Goal: Information Seeking & Learning: Learn about a topic

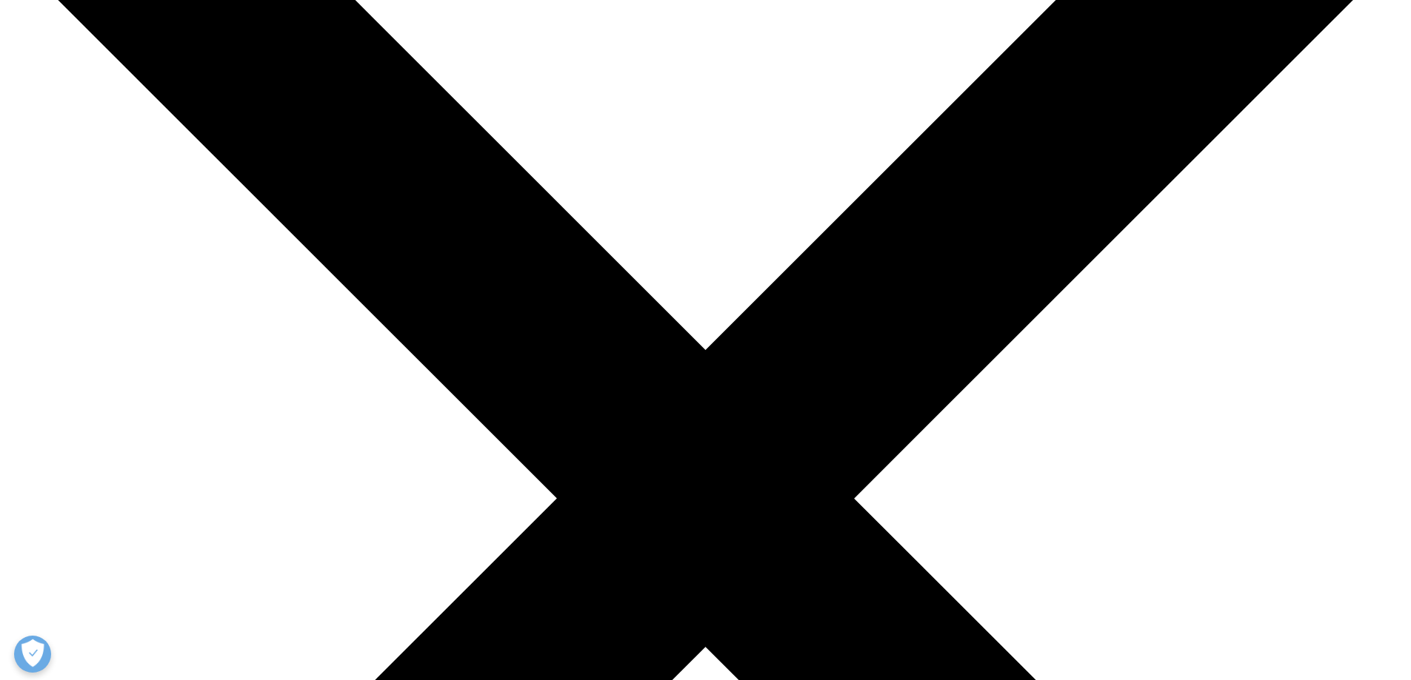
drag, startPoint x: 677, startPoint y: 274, endPoint x: 915, endPoint y: 340, distance: 247.4
drag, startPoint x: 669, startPoint y: 276, endPoint x: 921, endPoint y: 327, distance: 256.9
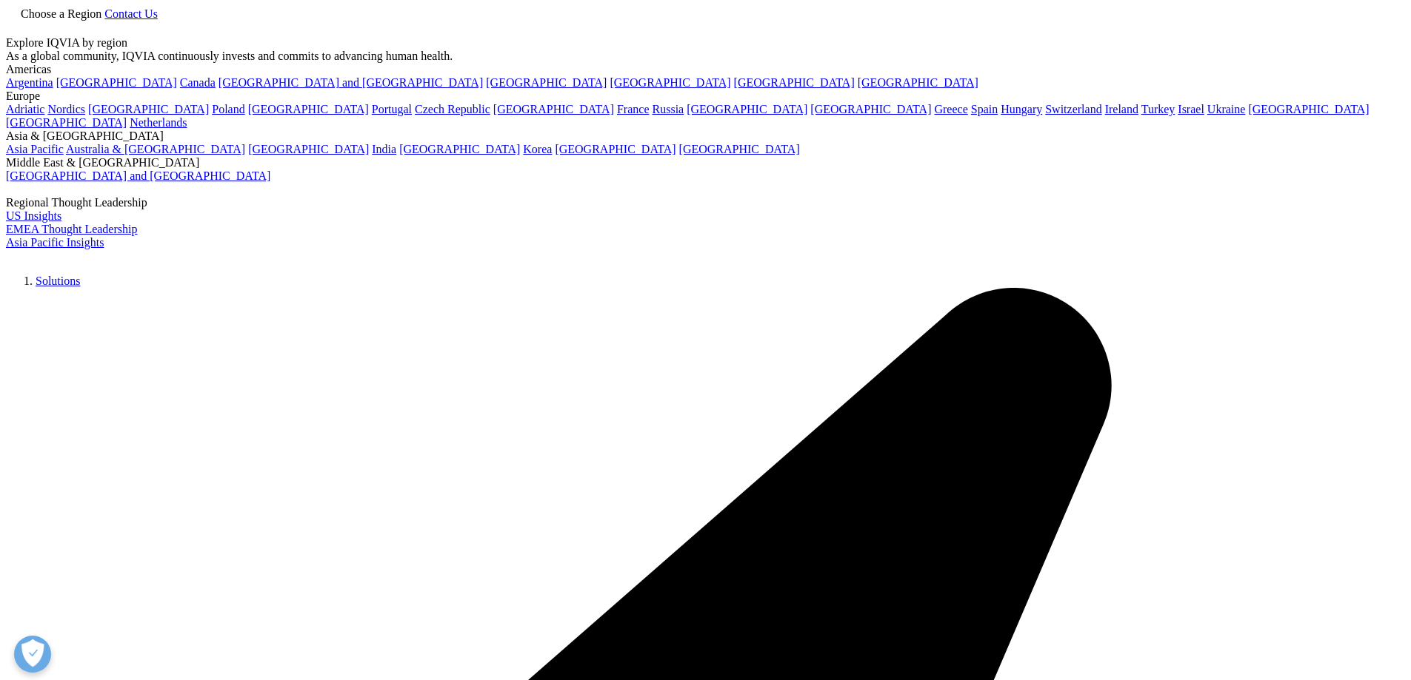
drag, startPoint x: 358, startPoint y: 253, endPoint x: 616, endPoint y: 286, distance: 259.7
drag, startPoint x: 598, startPoint y: 367, endPoint x: 429, endPoint y: 336, distance: 170.9
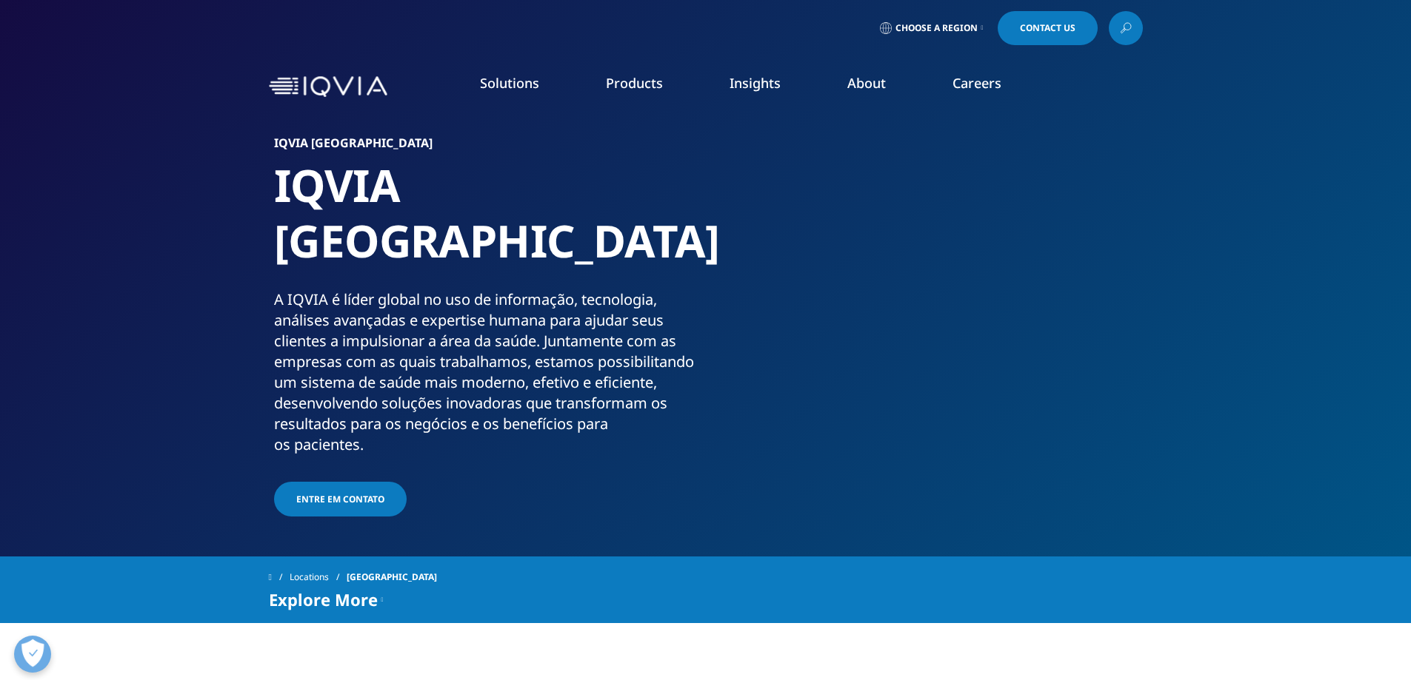
click at [584, 366] on div "A IQVIA é líder global no uso de informação, tecnologia, análises avançadas e e…" at bounding box center [487, 373] width 426 height 166
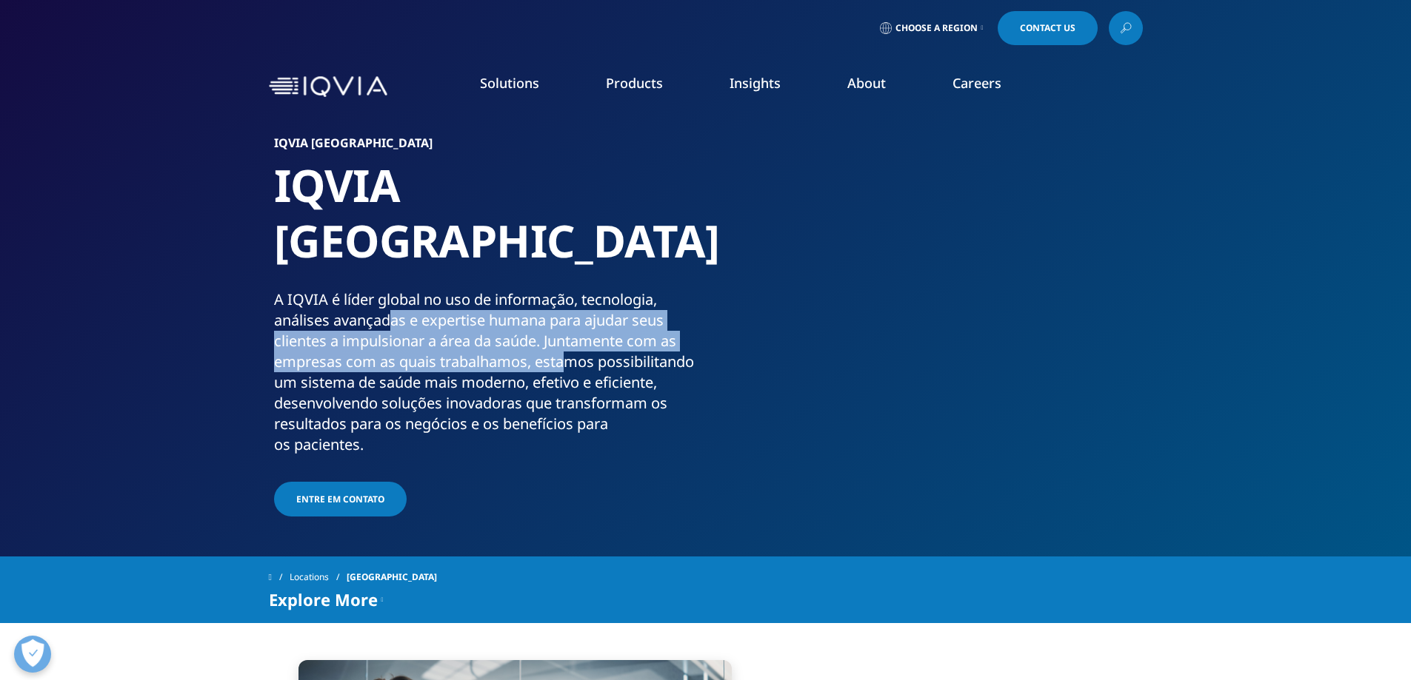
drag, startPoint x: 392, startPoint y: 274, endPoint x: 563, endPoint y: 309, distance: 173.8
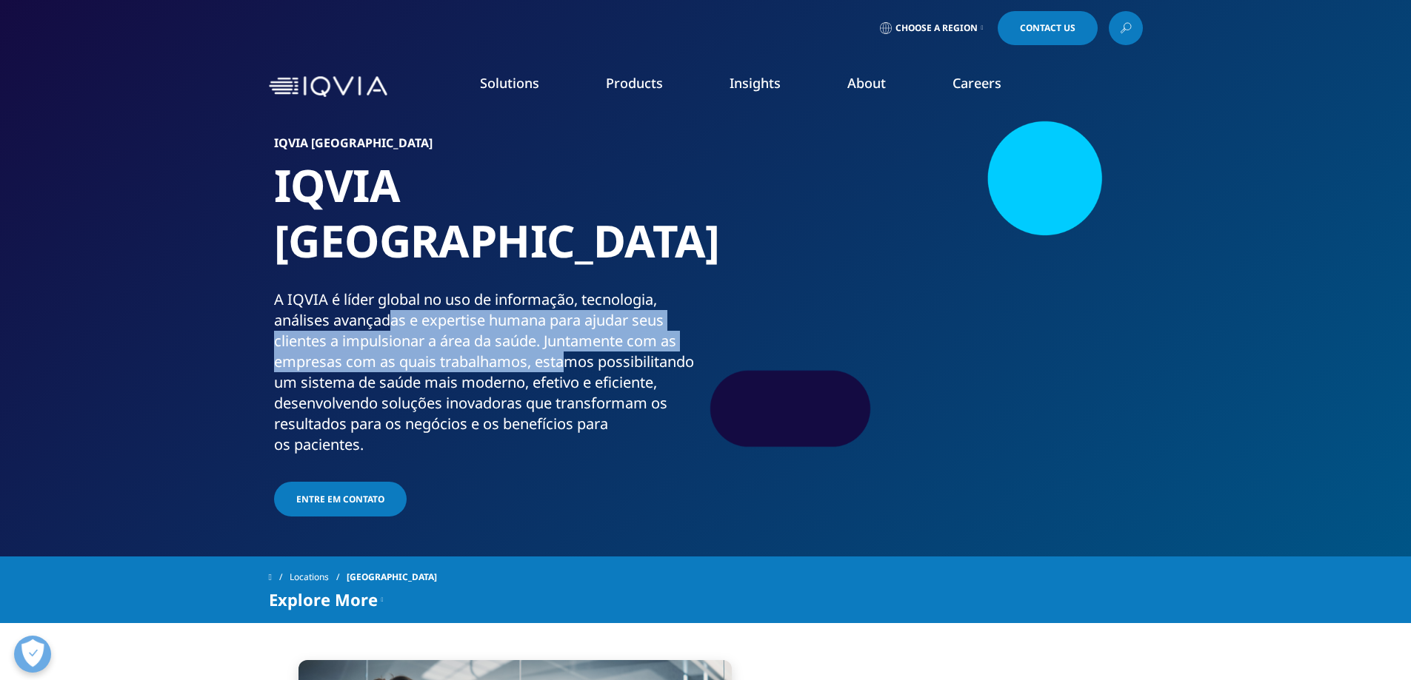
click at [563, 309] on div "A IQVIA é líder global no uso de informação, tecnologia, análises avançadas e e…" at bounding box center [487, 373] width 426 height 166
